Goal: Task Accomplishment & Management: Complete application form

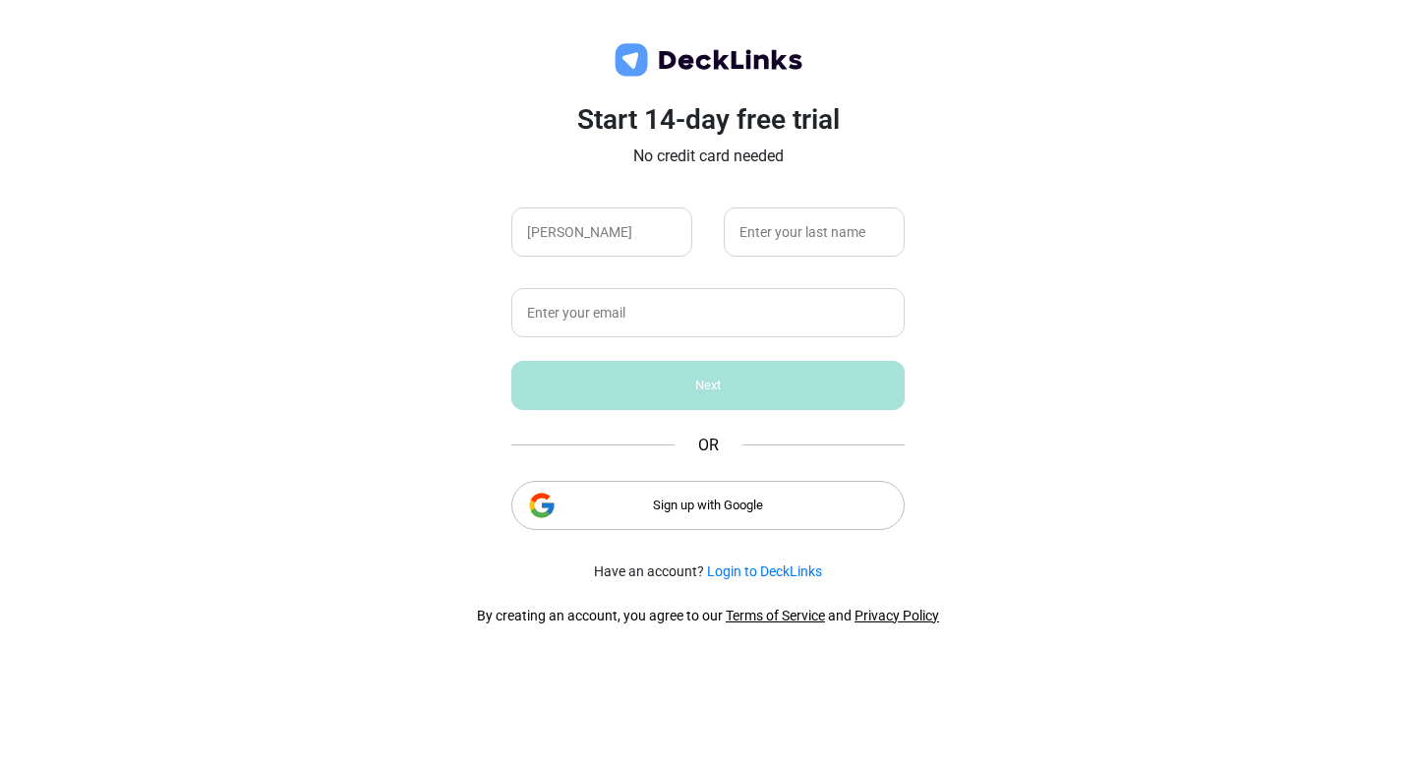
type input "[PERSON_NAME]"
type input "Cardenas"
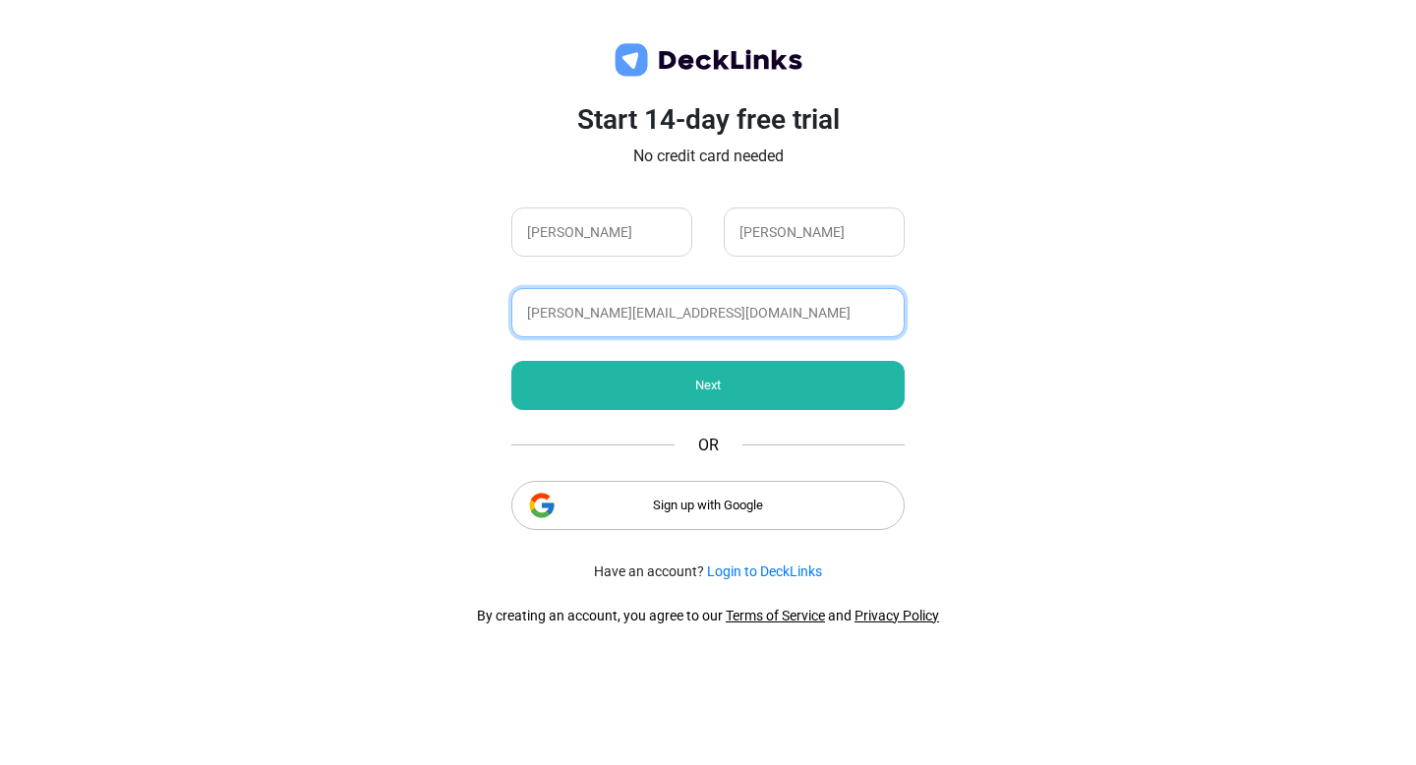
type input "regina@mexhome.com"
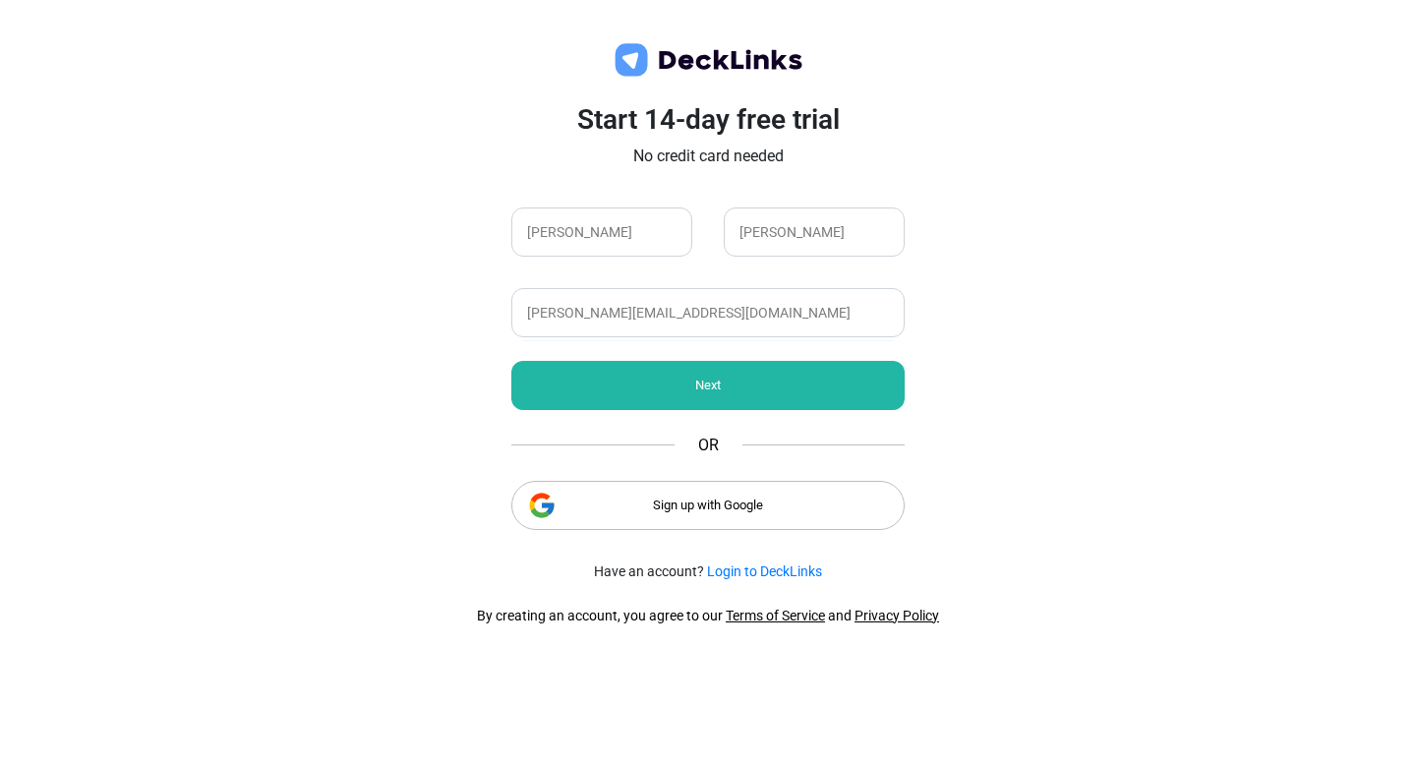
click at [647, 386] on div "Next" at bounding box center [707, 385] width 393 height 49
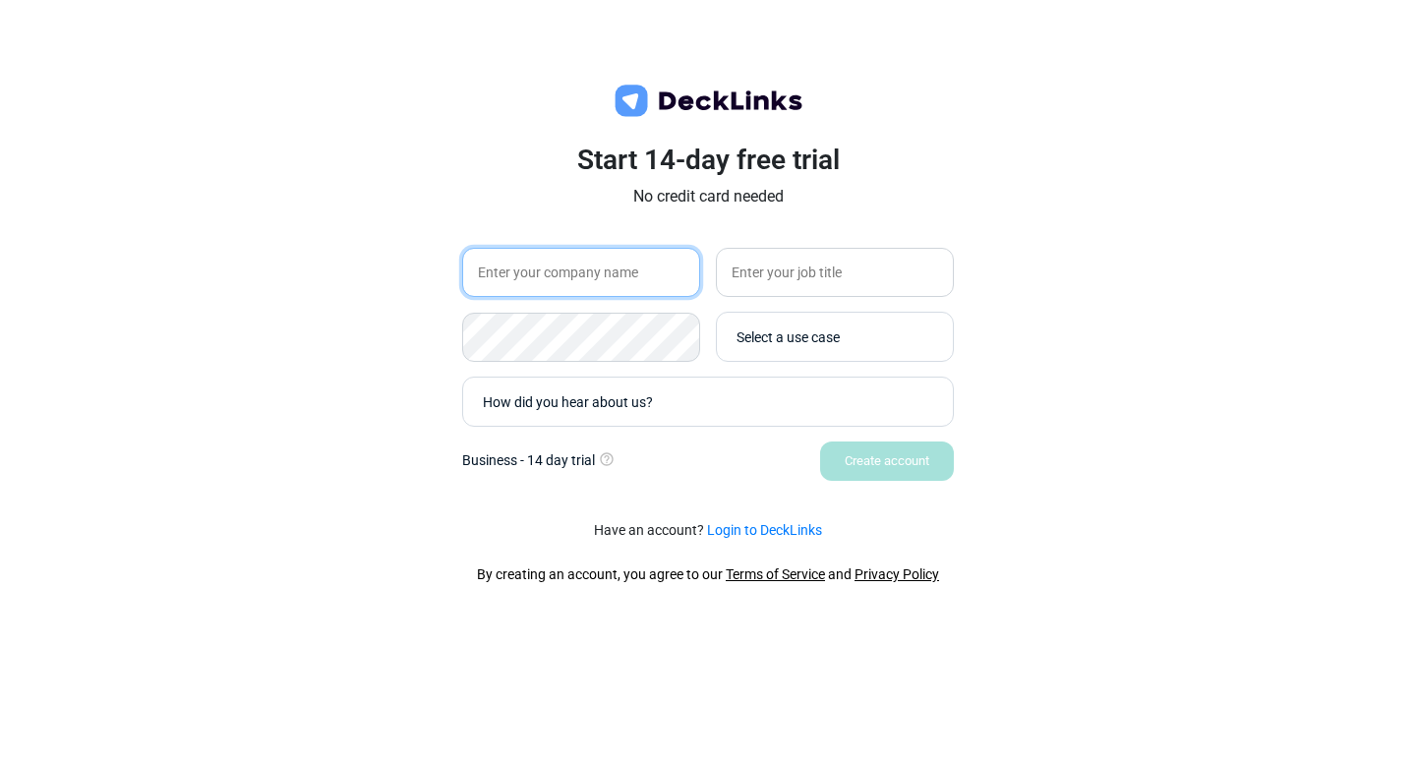
click at [552, 290] on input "text" at bounding box center [581, 272] width 238 height 49
type input "MexHome"
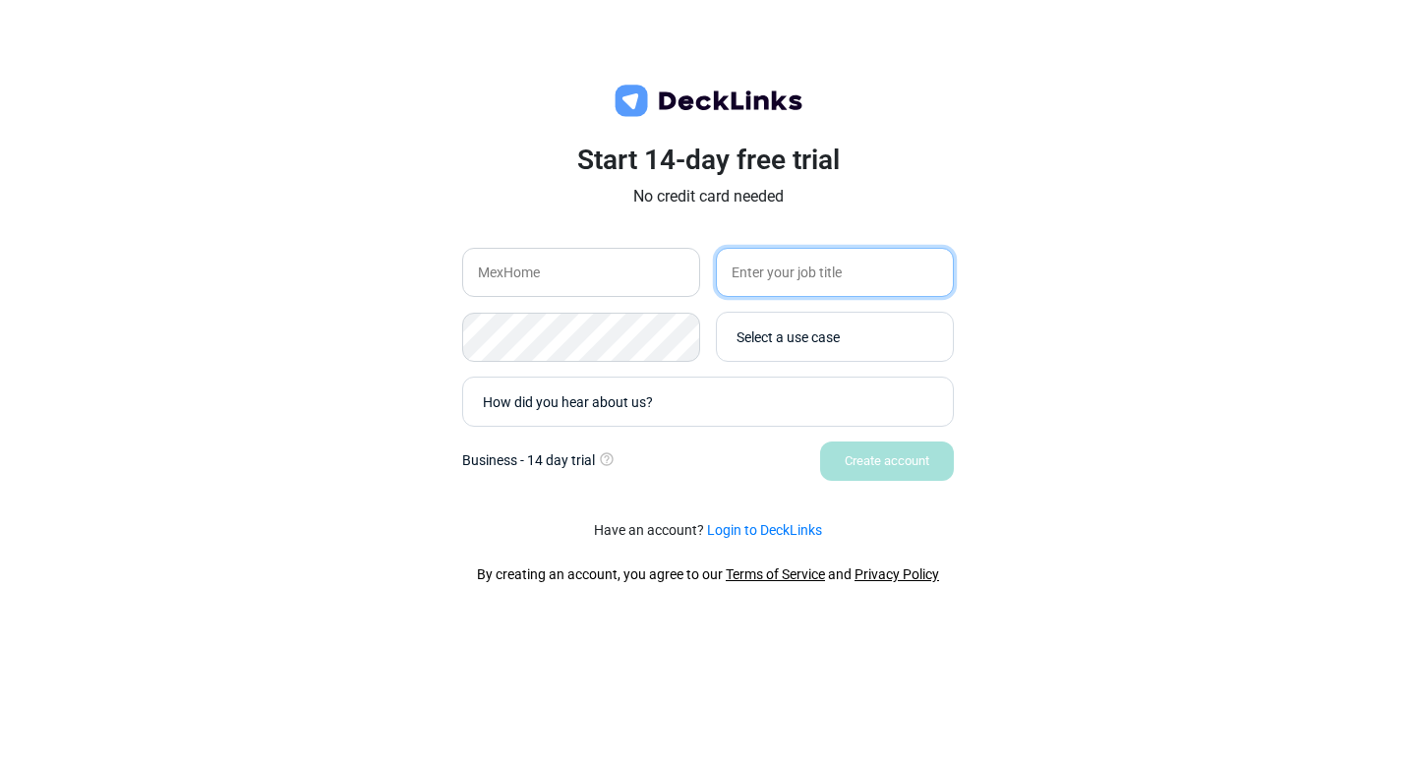
type input "H"
type input "Talent Development"
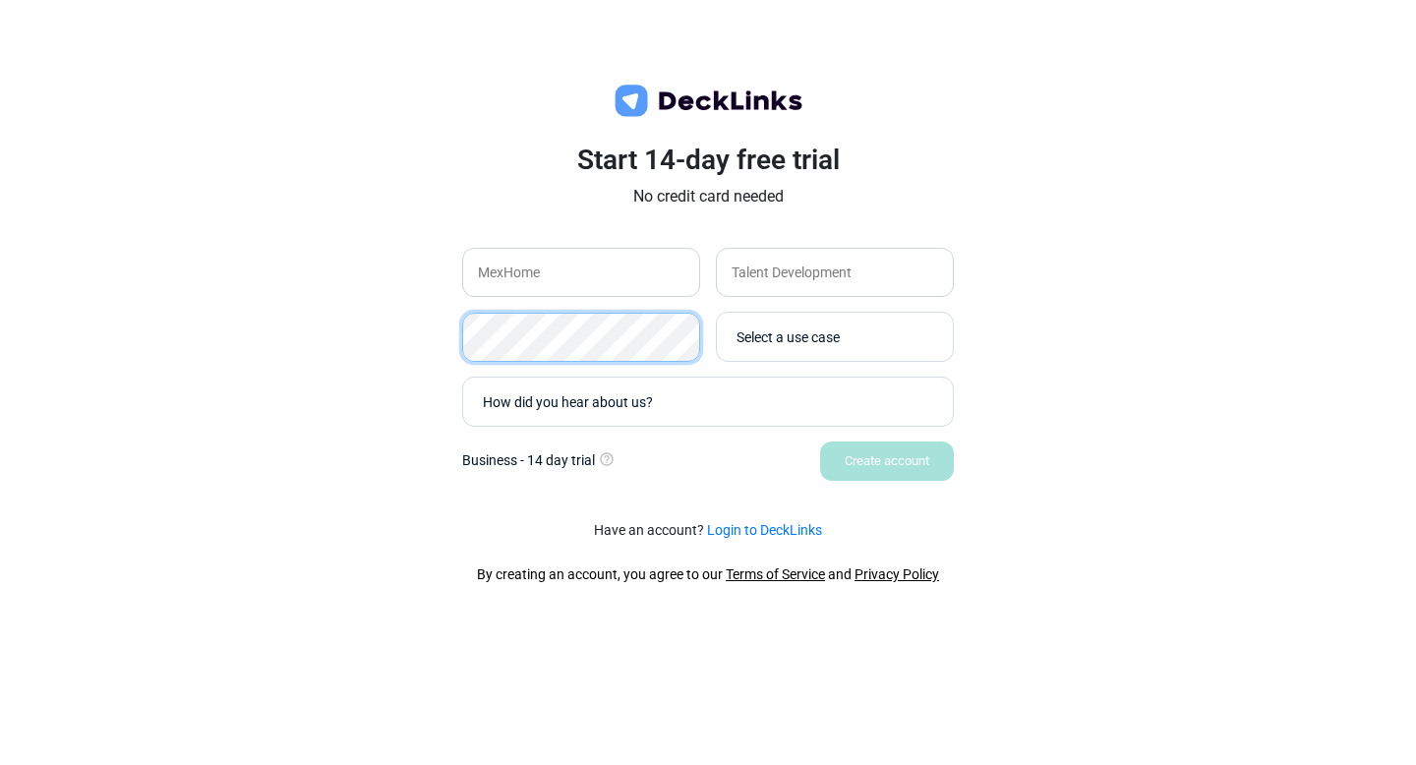
click at [445, 336] on div "Start 14-day free trial No credit card needed MexHome Talent Development Select…" at bounding box center [708, 324] width 590 height 361
click at [791, 339] on div "Select a use case" at bounding box center [840, 337] width 207 height 21
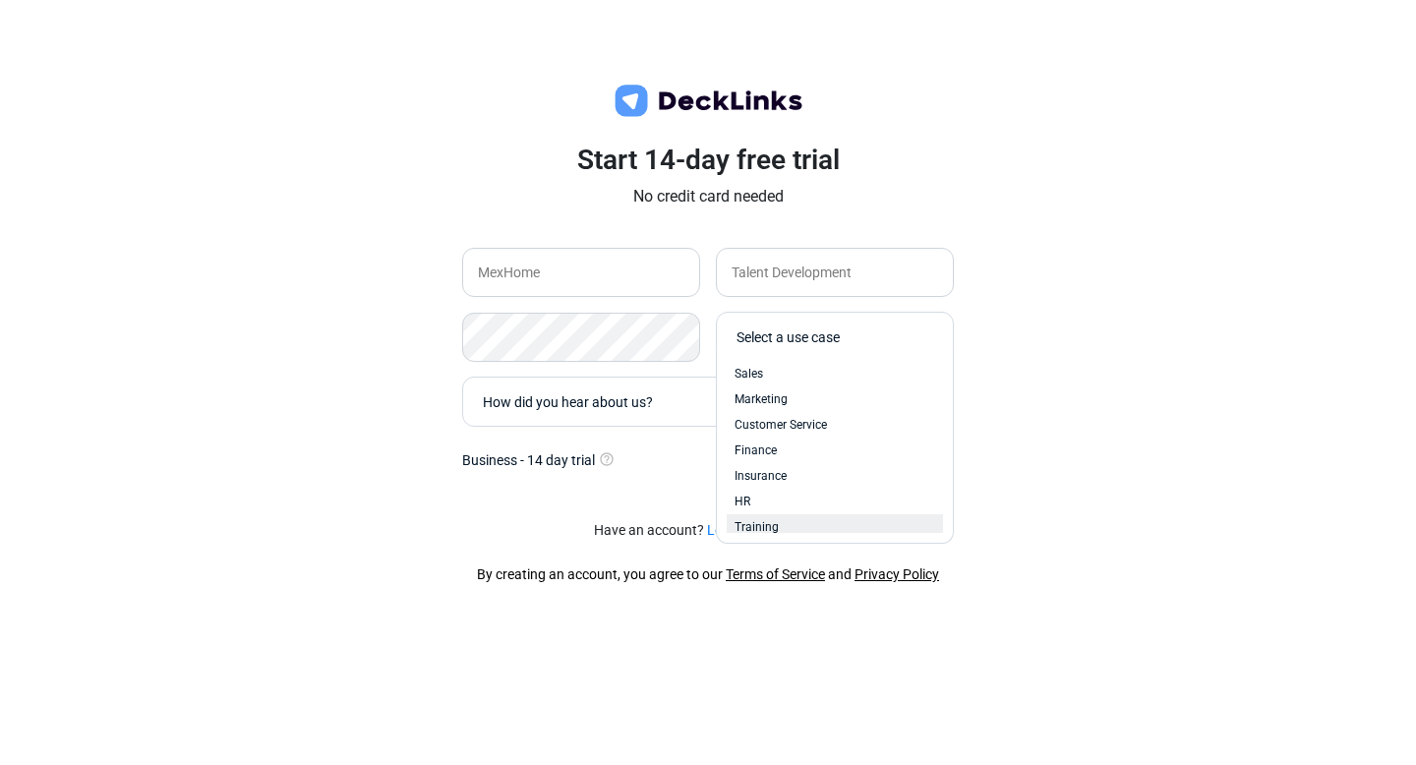
click at [776, 523] on span "Training" at bounding box center [757, 527] width 44 height 18
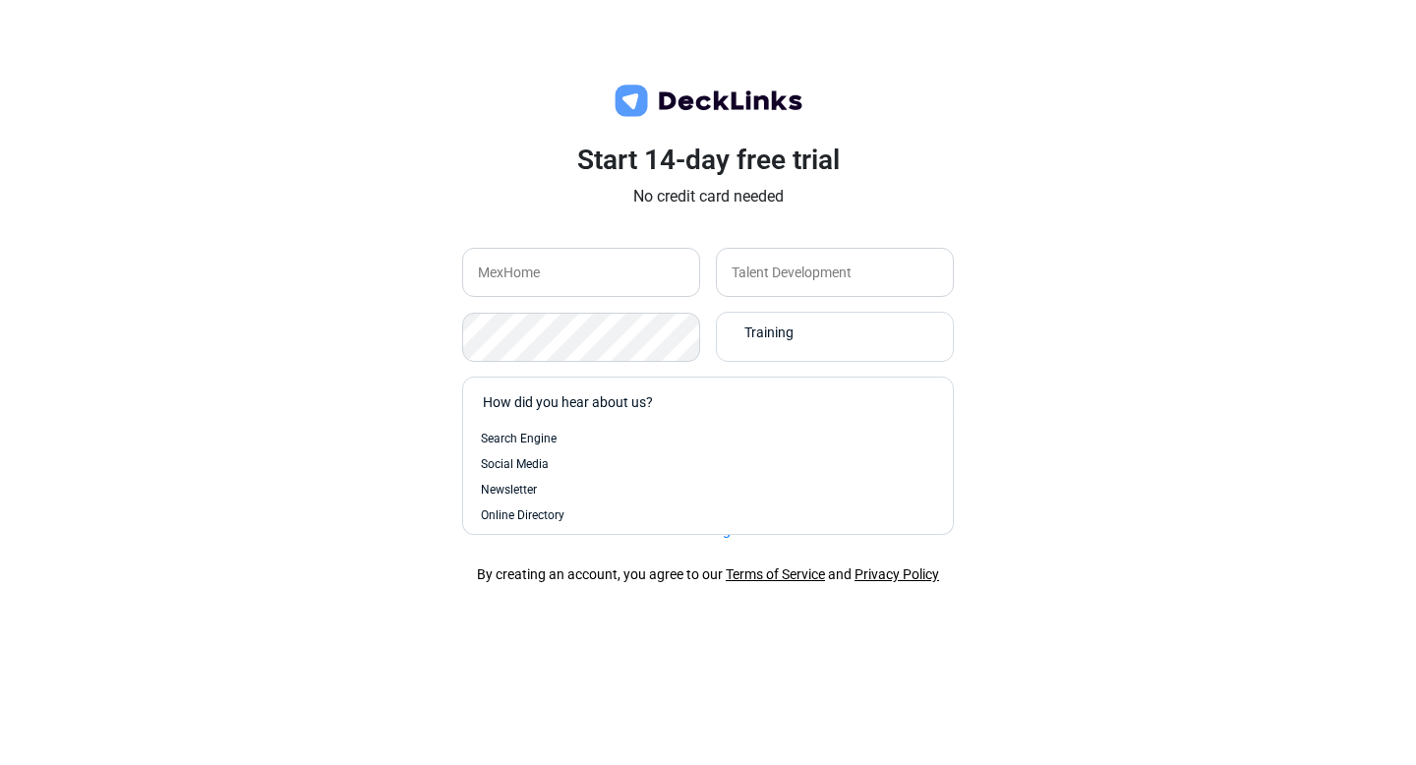
click at [655, 413] on div "How did you hear about us?" at bounding box center [703, 402] width 460 height 38
click at [450, 450] on div "Start 14-day free trial No credit card needed MexHome Talent Development Traini…" at bounding box center [708, 324] width 590 height 361
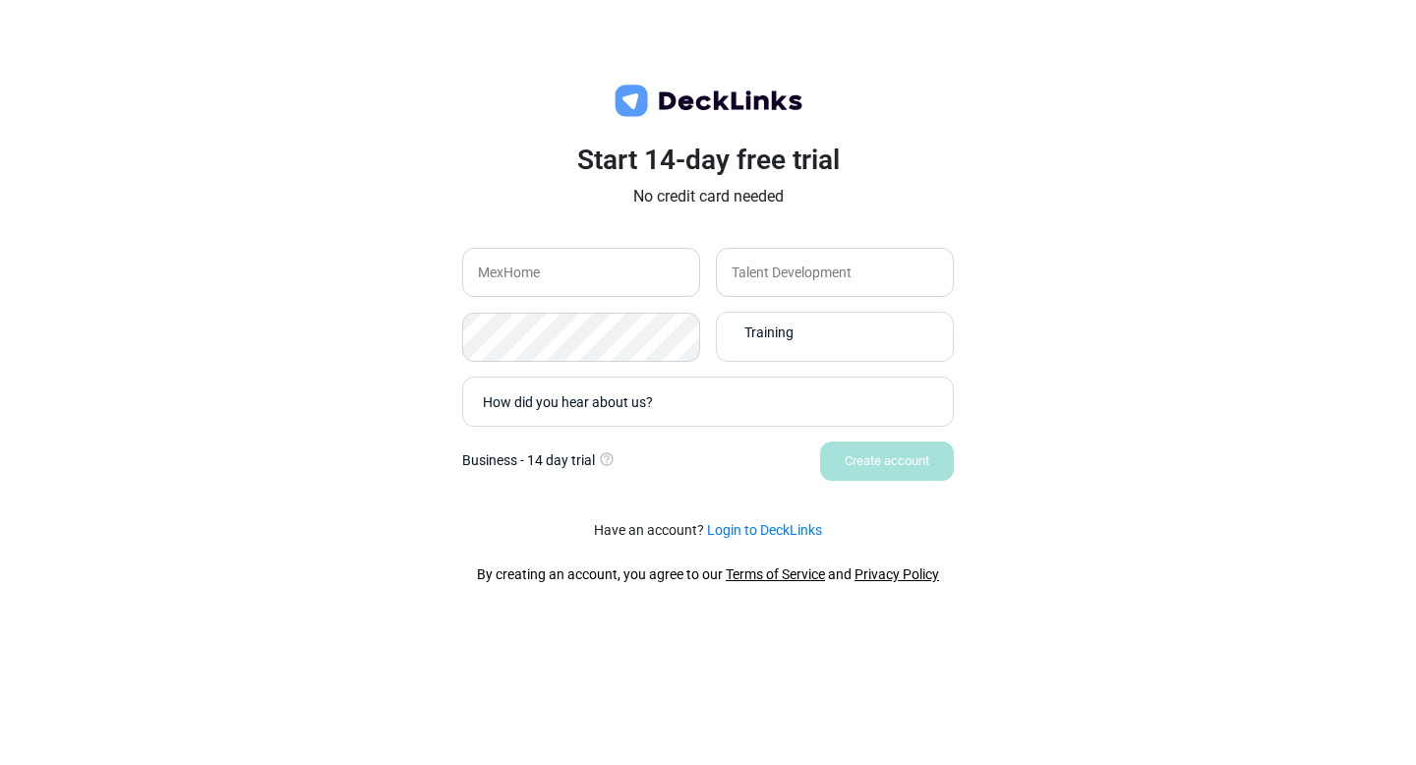
click at [730, 462] on div "Create account" at bounding box center [708, 461] width 492 height 39
click at [690, 423] on div "How did you hear about us?" at bounding box center [708, 402] width 492 height 50
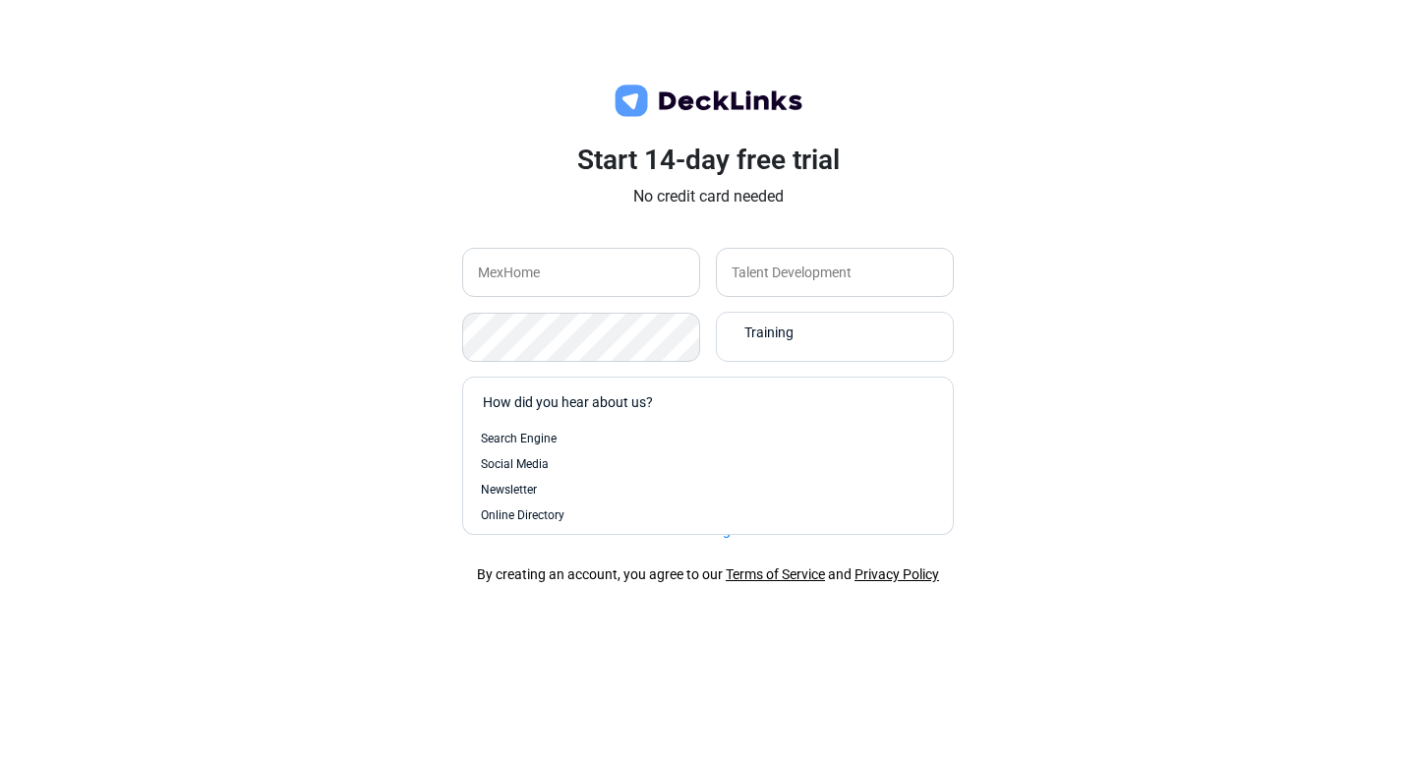
click at [652, 400] on div "How did you hear about us?" at bounding box center [713, 401] width 460 height 21
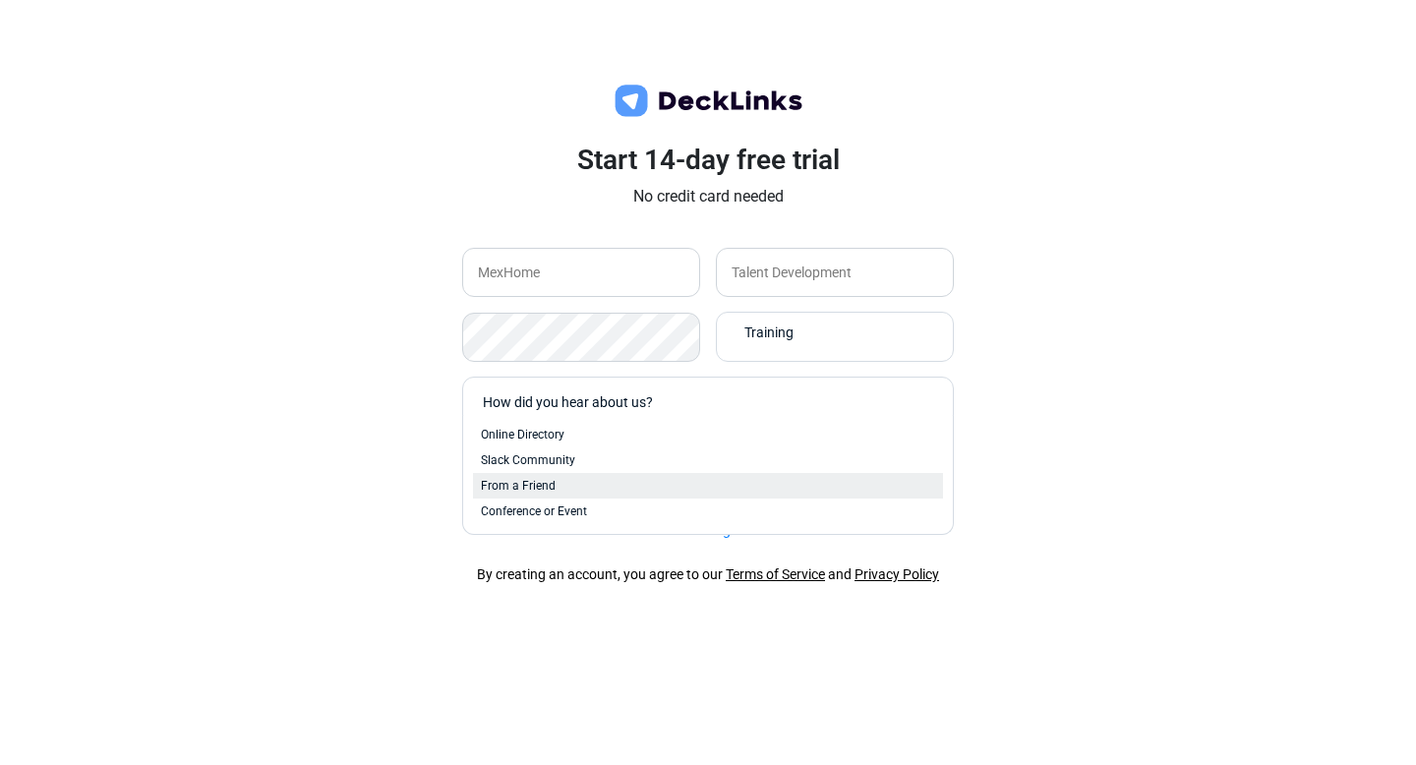
click at [570, 486] on div "From a Friend" at bounding box center [708, 486] width 454 height 18
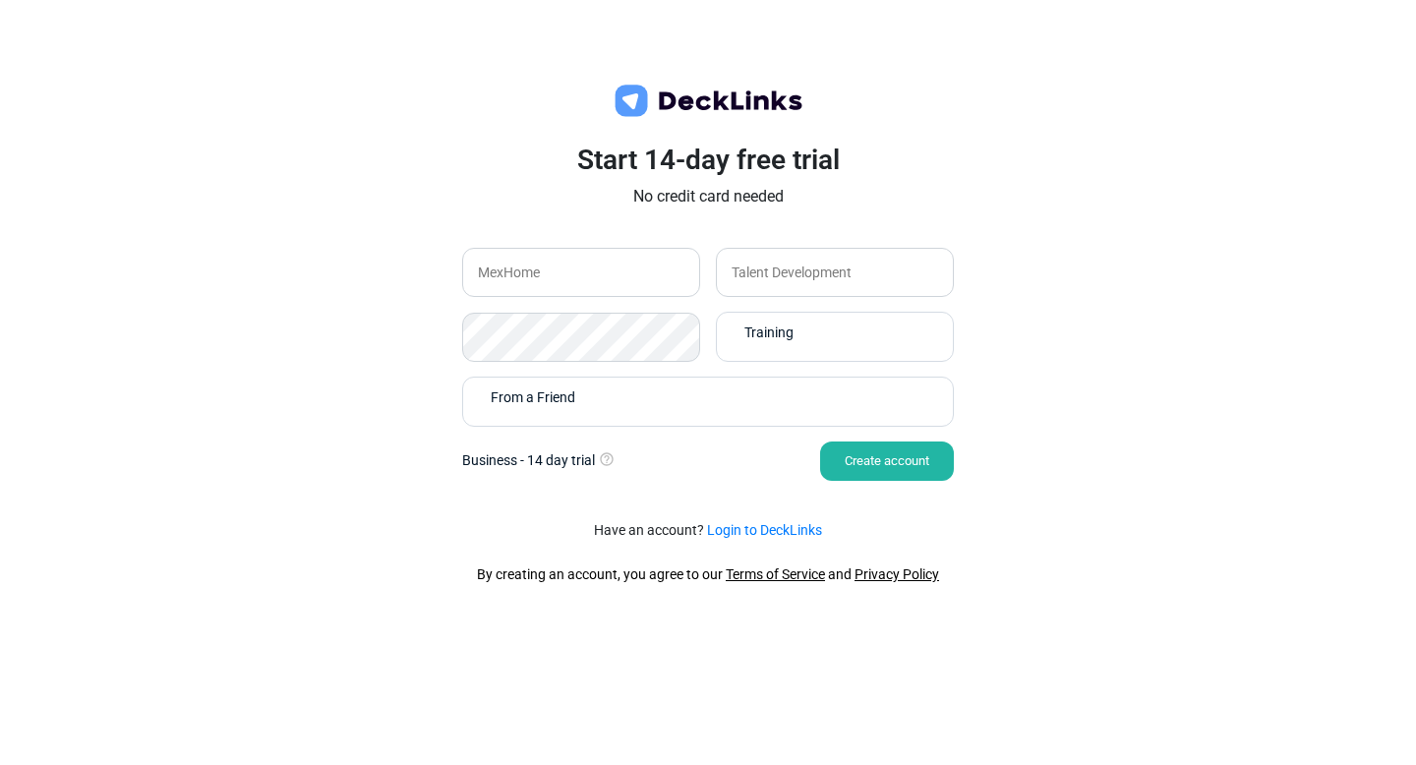
click at [869, 469] on div "Create account" at bounding box center [887, 461] width 134 height 39
